Goal: Check status: Check status

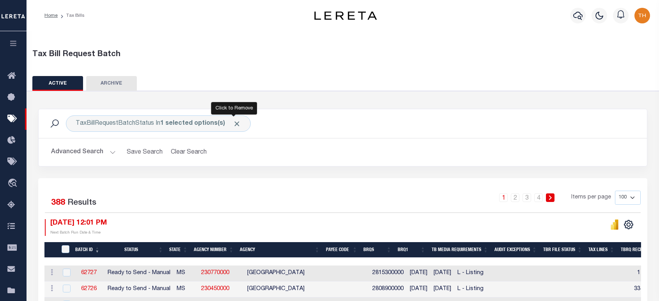
click at [233, 124] on span "Click to Remove" at bounding box center [237, 124] width 8 height 8
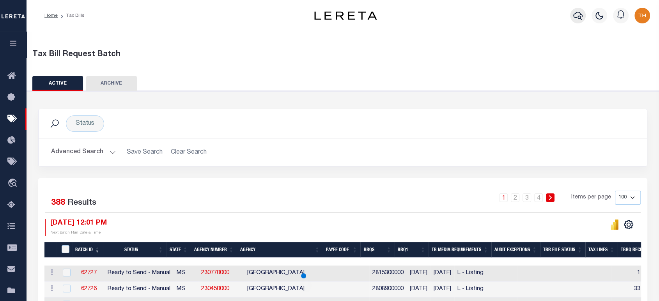
click at [580, 19] on icon "button" at bounding box center [577, 16] width 9 height 8
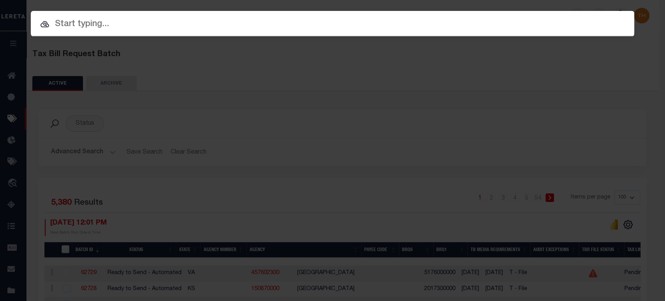
click at [387, 27] on input "text" at bounding box center [333, 25] width 604 height 14
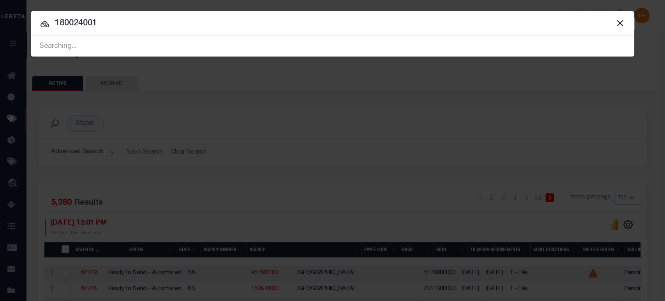
type input "180024001"
click at [83, 24] on input "180024001" at bounding box center [333, 24] width 604 height 14
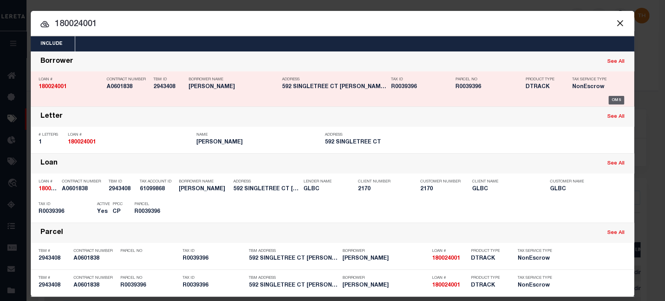
click at [611, 101] on div "OMS" at bounding box center [617, 100] width 16 height 9
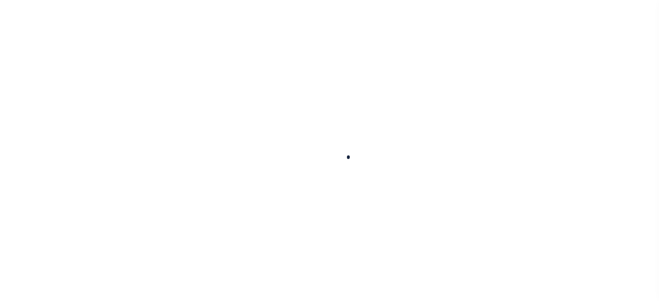
type input "180024001"
type input "[PERSON_NAME]"
select select
type input "592 SINGLETREE CT"
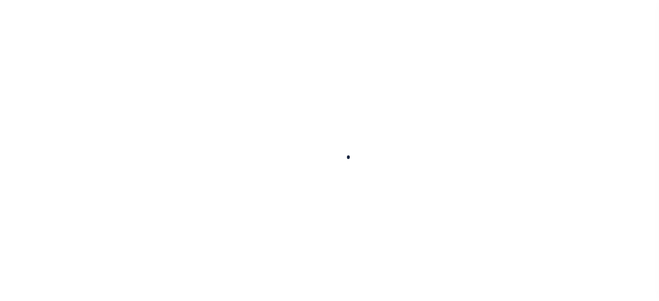
type input "HARTSEL CO 80449-8561"
select select "NonEscrow"
select select "4581"
type input "592 SINGLETREE CT"
type input "HARTSEL CO 804490000"
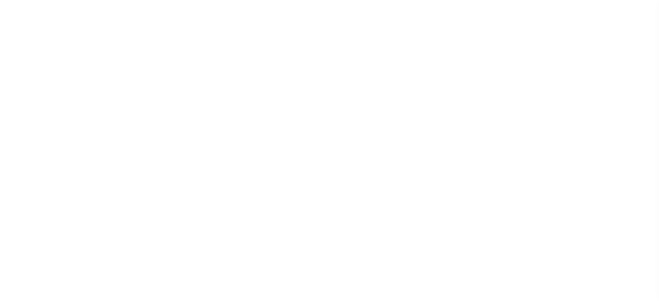
type input "CO"
select select
type textarea "Liability limited to information provided"
select select "2"
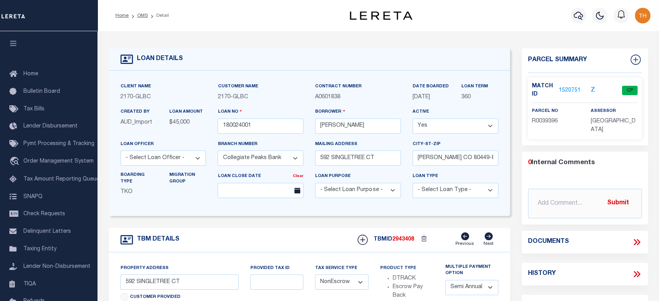
click at [571, 90] on link "1520751" at bounding box center [569, 91] width 22 height 8
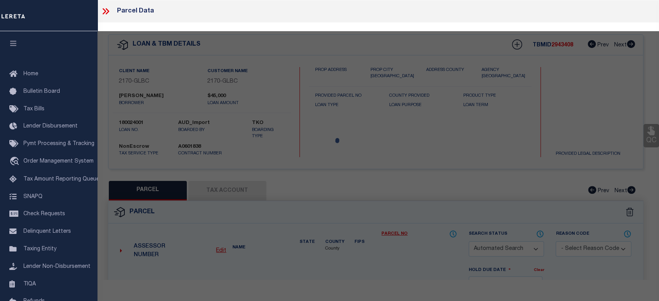
checkbox input "false"
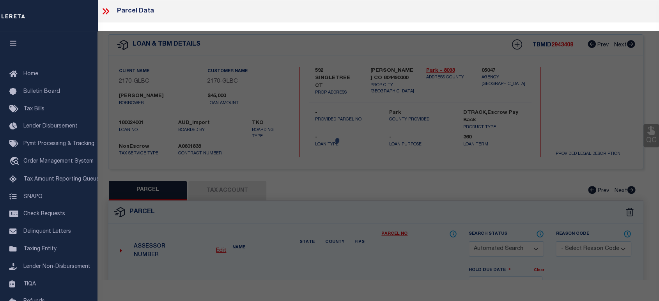
select select "CP"
type input "Mussetter Glen K"
select select
type input "592 SINGLETREE CT"
checkbox input "false"
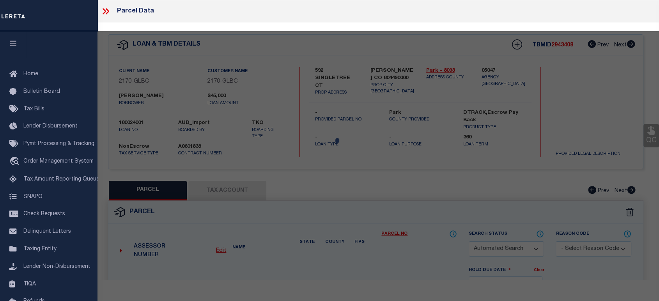
type input "HARTSEL CO 80449"
type textarea "T14 R76 S05 NE4 WESTERN UNION RANCH FILING 13 LOT 0809"
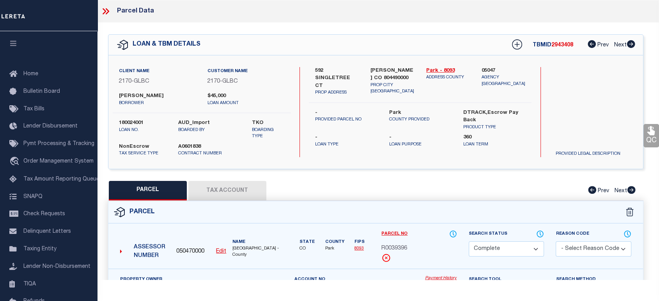
scroll to position [87, 0]
click at [436, 278] on link "Payment History" at bounding box center [441, 278] width 32 height 7
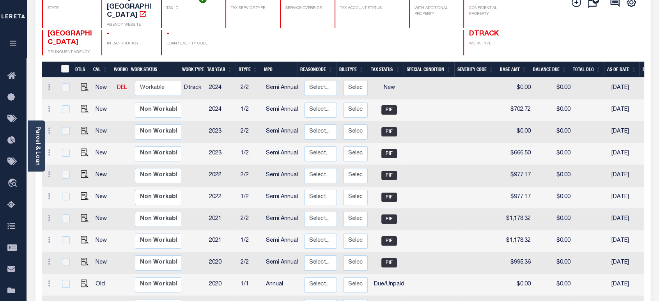
scroll to position [87, 0]
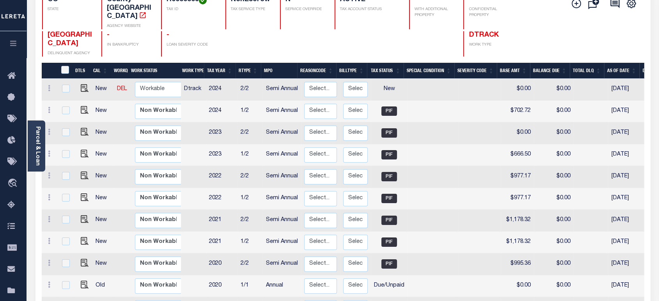
click at [215, 63] on th "Tax Year" at bounding box center [220, 71] width 32 height 16
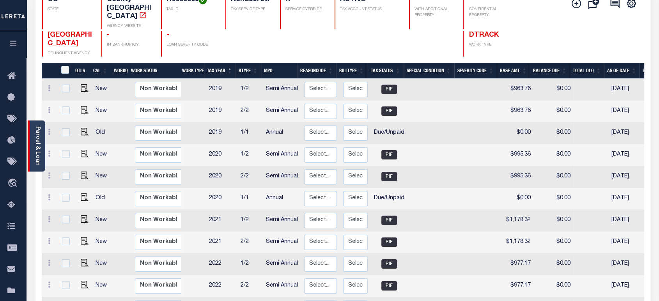
click at [37, 141] on link "Parcel & Loan" at bounding box center [37, 145] width 5 height 39
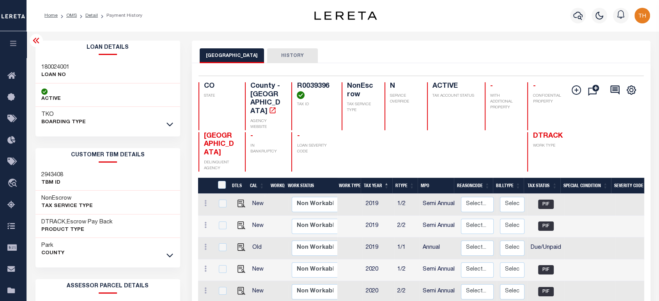
click at [174, 127] on link at bounding box center [169, 123] width 9 height 5
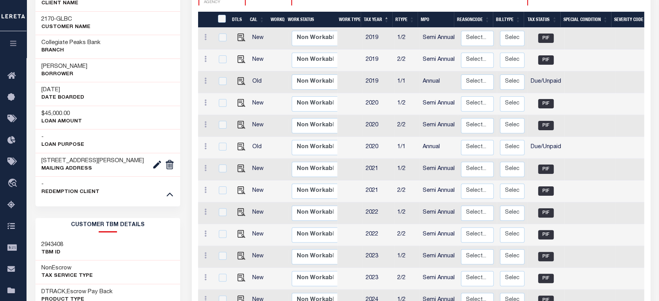
scroll to position [130, 0]
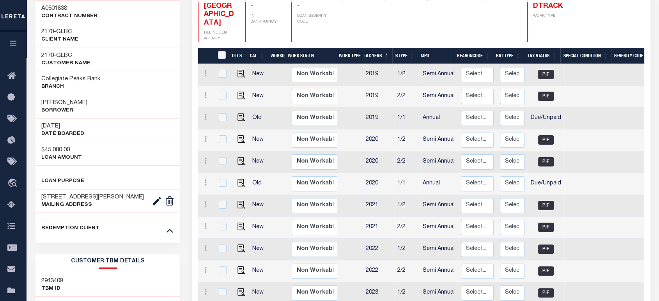
drag, startPoint x: 74, startPoint y: 123, endPoint x: 35, endPoint y: 125, distance: 39.0
click at [35, 125] on div "06/02/2021 DATE BOARDED" at bounding box center [107, 130] width 145 height 24
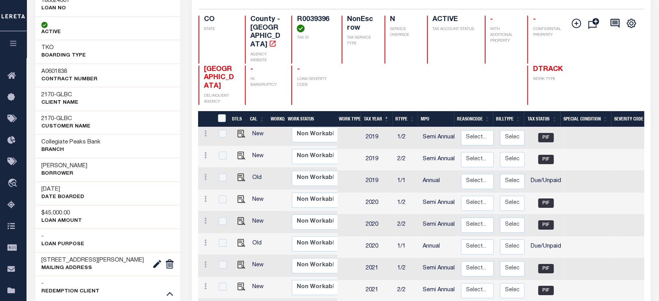
scroll to position [0, 0]
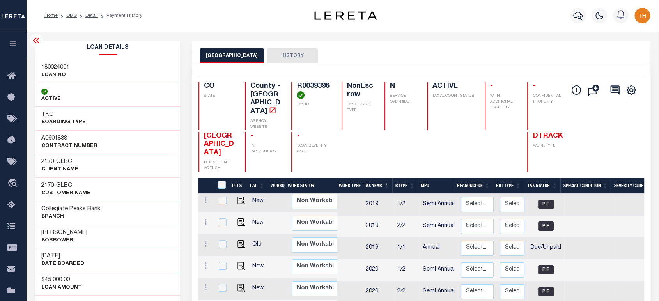
click at [63, 62] on div "180024001 LOAN NO" at bounding box center [107, 72] width 145 height 24
copy h3 "180024001"
